Goal: Communication & Community: Ask a question

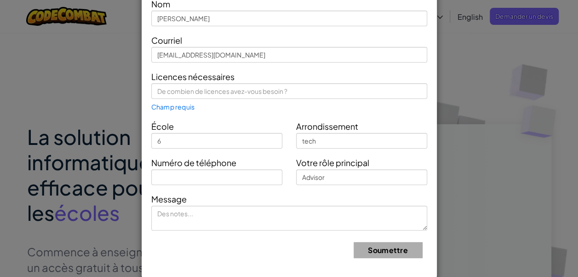
scroll to position [68, 0]
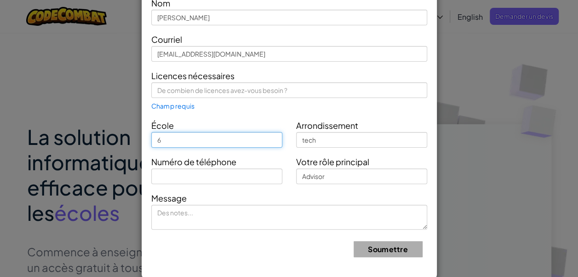
click at [175, 140] on input "6" at bounding box center [216, 140] width 131 height 16
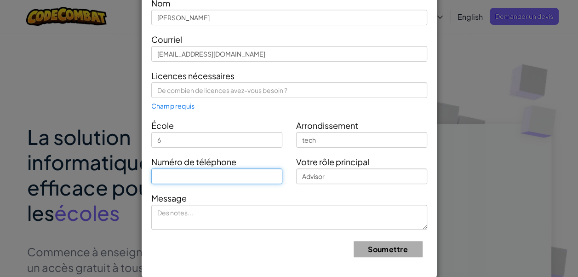
click at [181, 175] on input "text" at bounding box center [216, 176] width 131 height 16
type input "0"
click at [228, 175] on form "Nom [PERSON_NAME] Courriel [EMAIL_ADDRESS][DOMAIN_NAME] Licences nécessaires Ch…" at bounding box center [289, 130] width 276 height 268
click at [228, 175] on input "text" at bounding box center [216, 176] width 131 height 16
type input "0661455755"
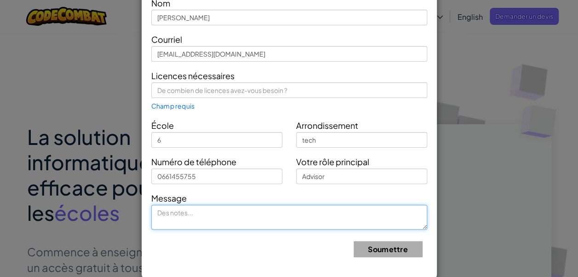
click at [242, 215] on textarea at bounding box center [289, 216] width 276 height 25
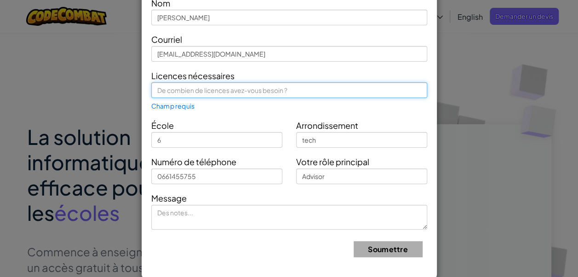
click at [209, 93] on input "text" at bounding box center [289, 90] width 276 height 16
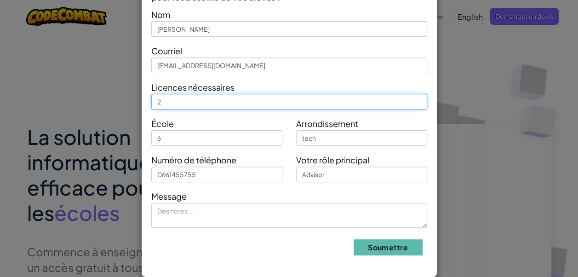
scroll to position [55, 0]
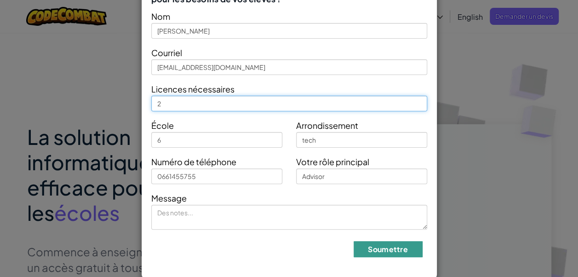
type input "2"
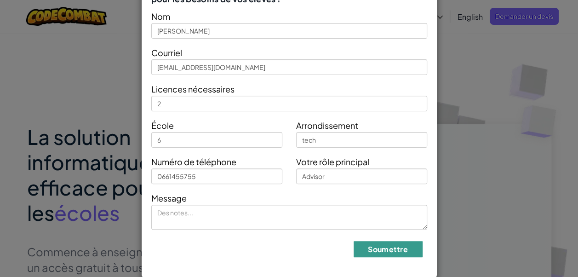
click at [361, 247] on button "Soumettre" at bounding box center [387, 249] width 69 height 16
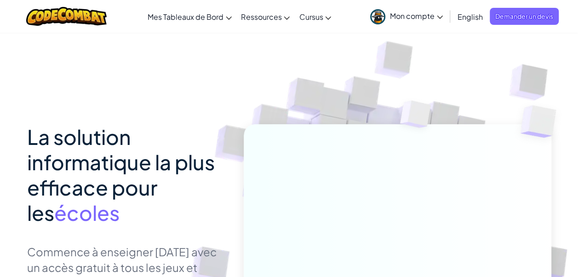
click at [473, 16] on span "English" at bounding box center [469, 17] width 25 height 10
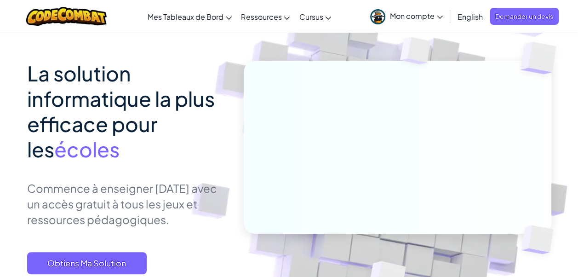
scroll to position [0, 0]
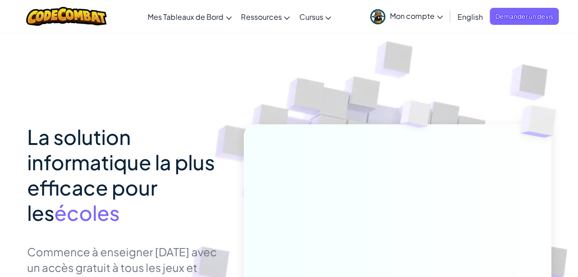
click at [467, 17] on span "English" at bounding box center [469, 17] width 25 height 10
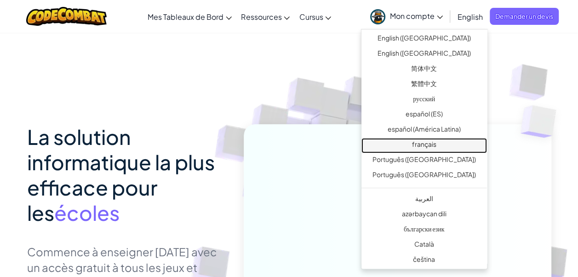
click at [436, 148] on link "français" at bounding box center [423, 145] width 125 height 15
